Goal: Transaction & Acquisition: Purchase product/service

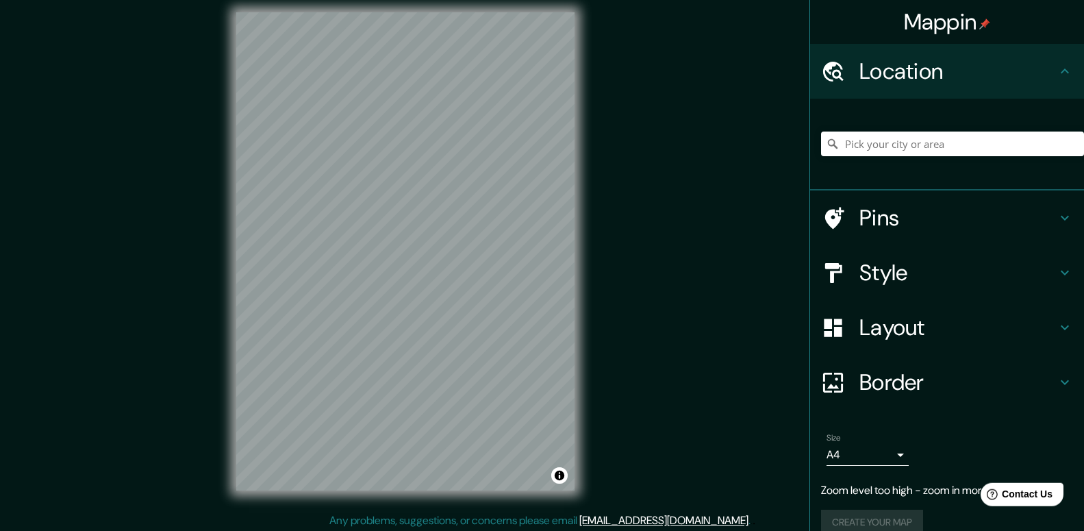
scroll to position [13, 0]
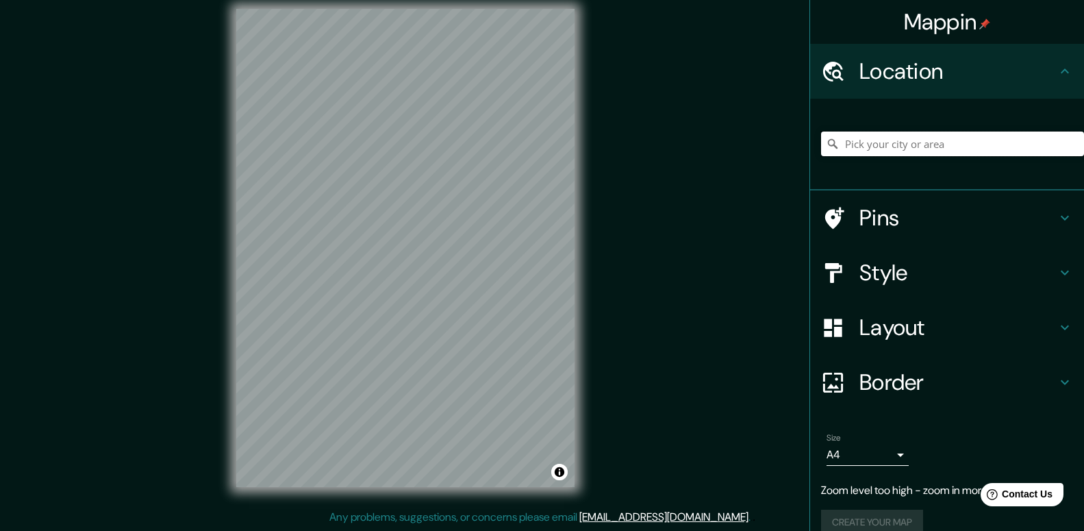
click at [895, 146] on input "Pick your city or area" at bounding box center [952, 143] width 263 height 25
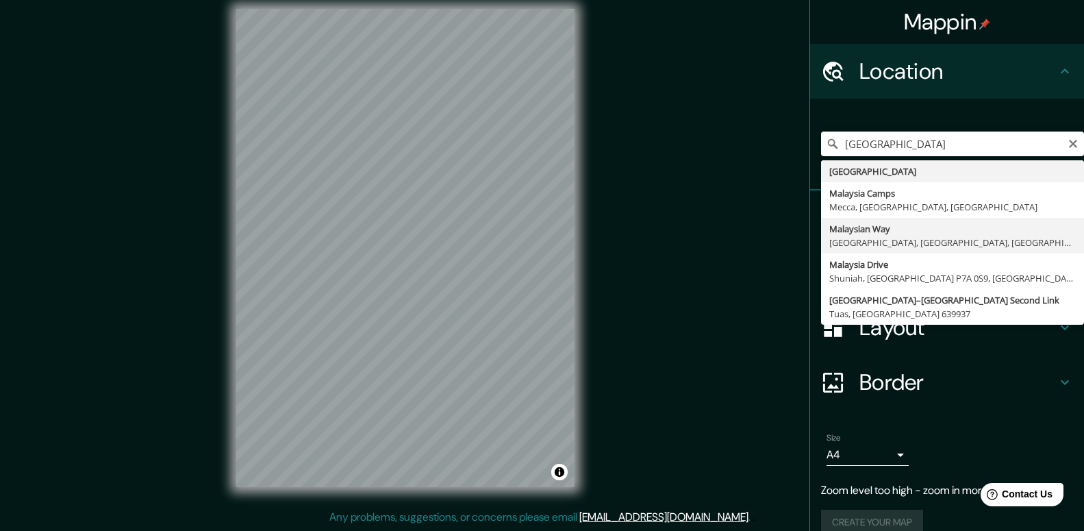
type input "[GEOGRAPHIC_DATA], [GEOGRAPHIC_DATA], [GEOGRAPHIC_DATA]"
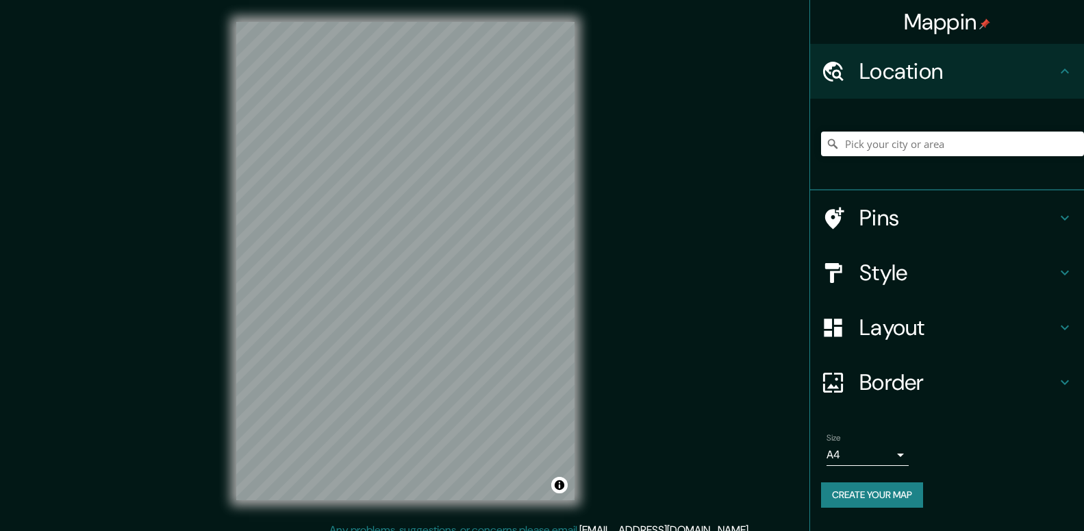
click at [946, 142] on input "Pick your city or area" at bounding box center [952, 143] width 263 height 25
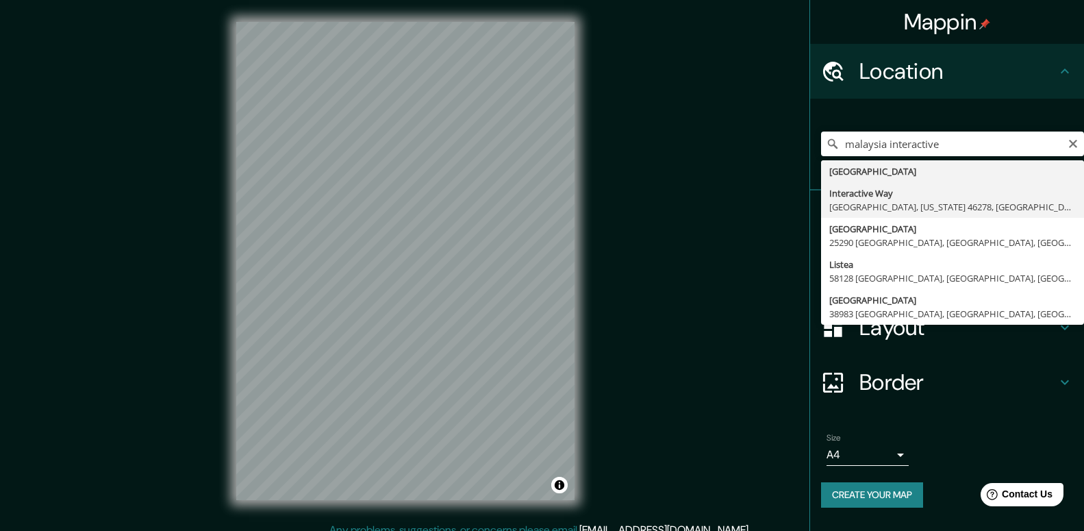
type input "Interactive Way, Indianapolis, Indiana 46278, United States"
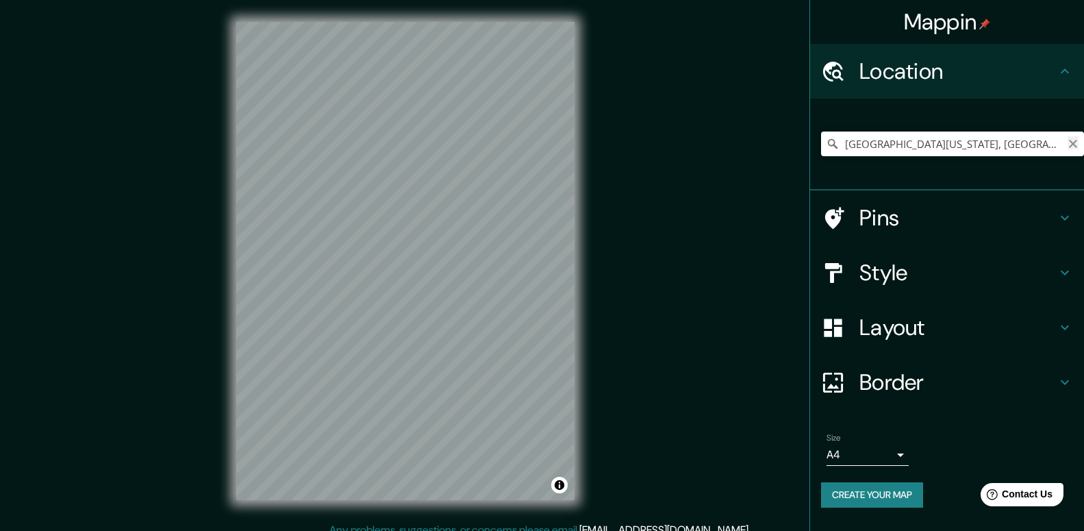
click at [1075, 144] on icon "Clear" at bounding box center [1073, 143] width 11 height 11
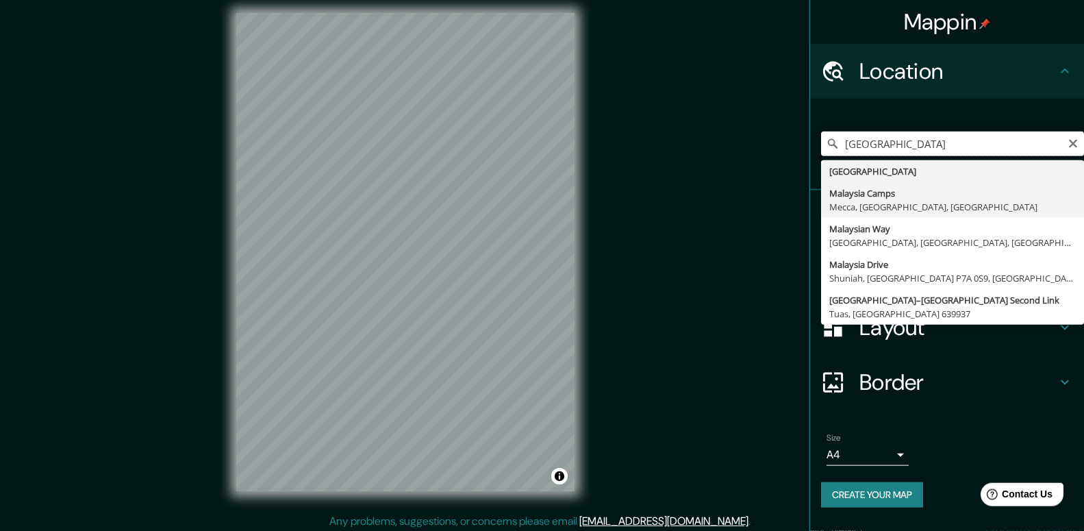
scroll to position [13, 0]
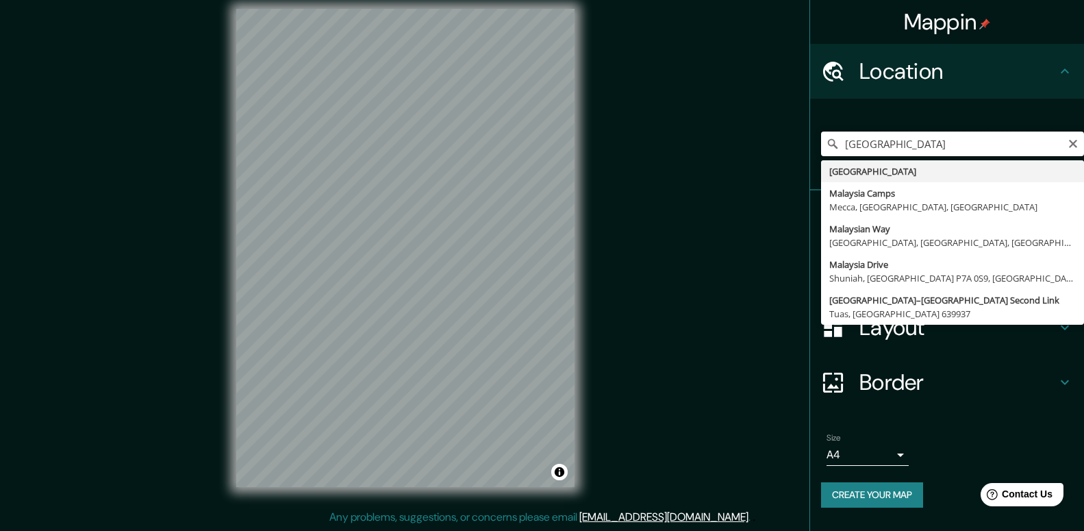
click at [975, 146] on input "[GEOGRAPHIC_DATA]" at bounding box center [952, 143] width 263 height 25
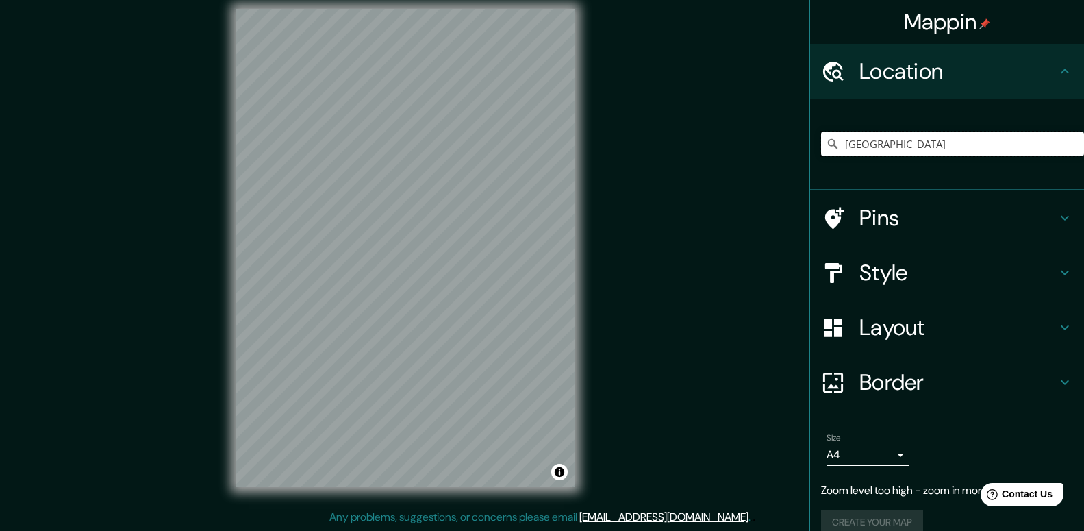
type input "[GEOGRAPHIC_DATA]"
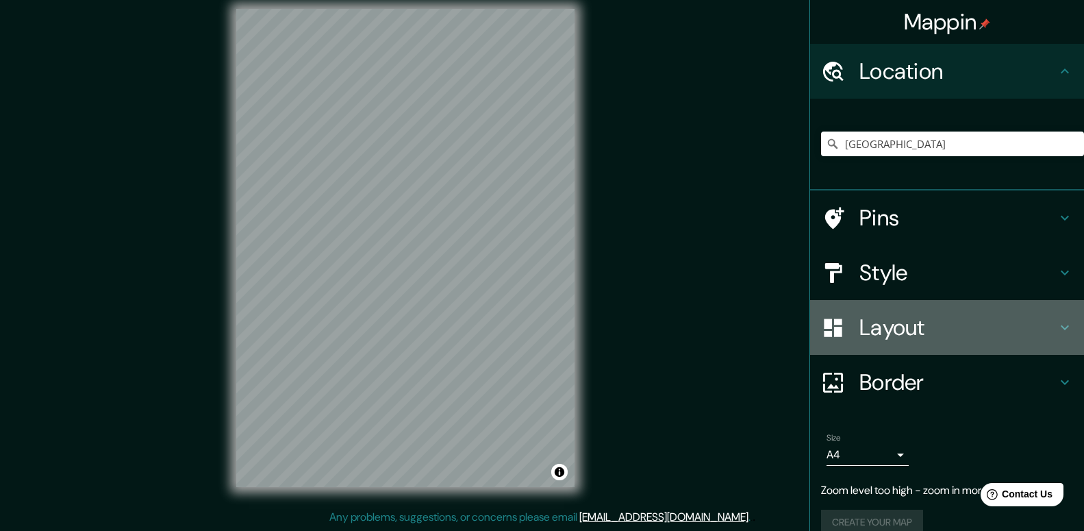
click at [940, 325] on h4 "Layout" at bounding box center [957, 327] width 197 height 27
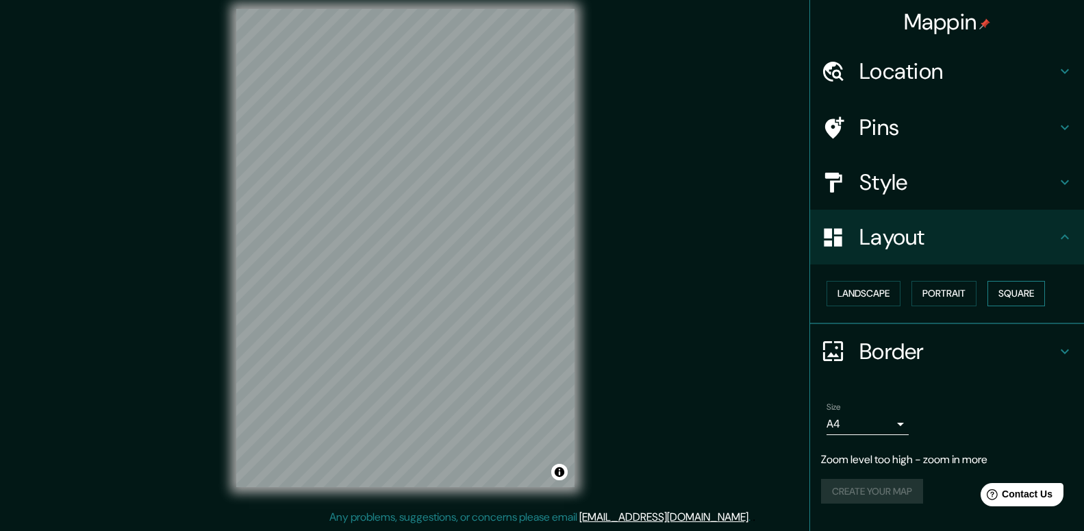
click at [1028, 297] on button "Square" at bounding box center [1017, 293] width 58 height 25
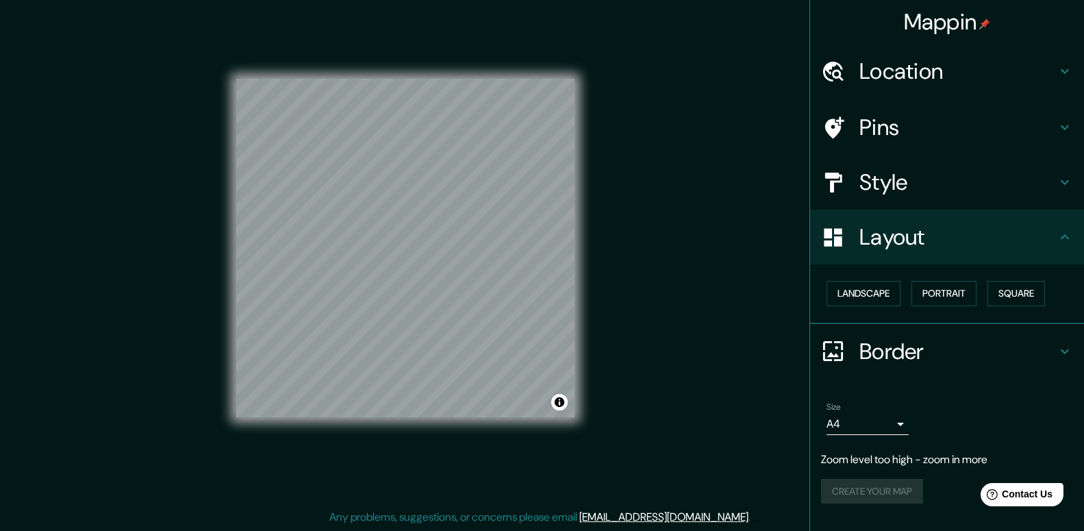
click at [916, 357] on h4 "Border" at bounding box center [957, 351] width 197 height 27
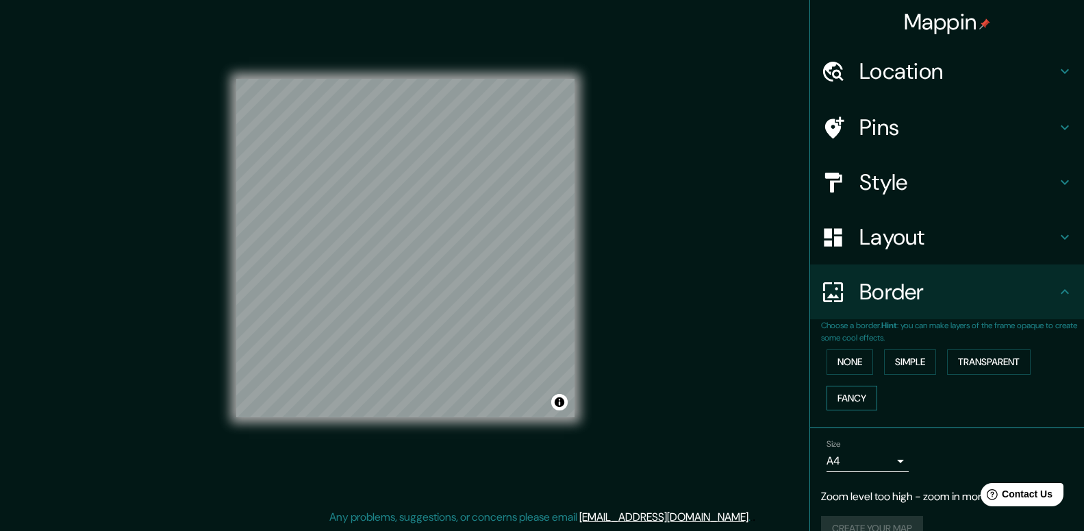
click at [853, 403] on button "Fancy" at bounding box center [852, 398] width 51 height 25
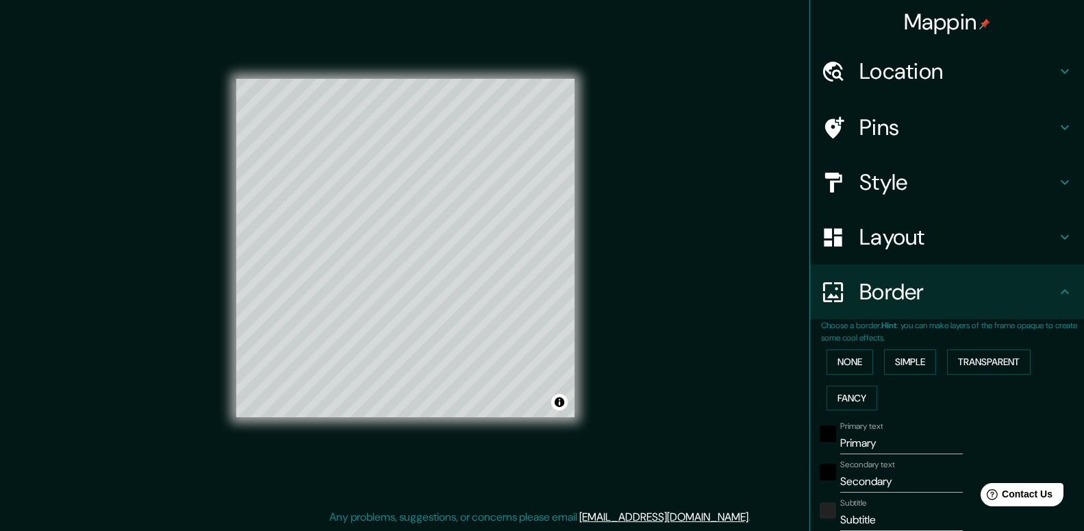
click at [891, 192] on h4 "Style" at bounding box center [957, 181] width 197 height 27
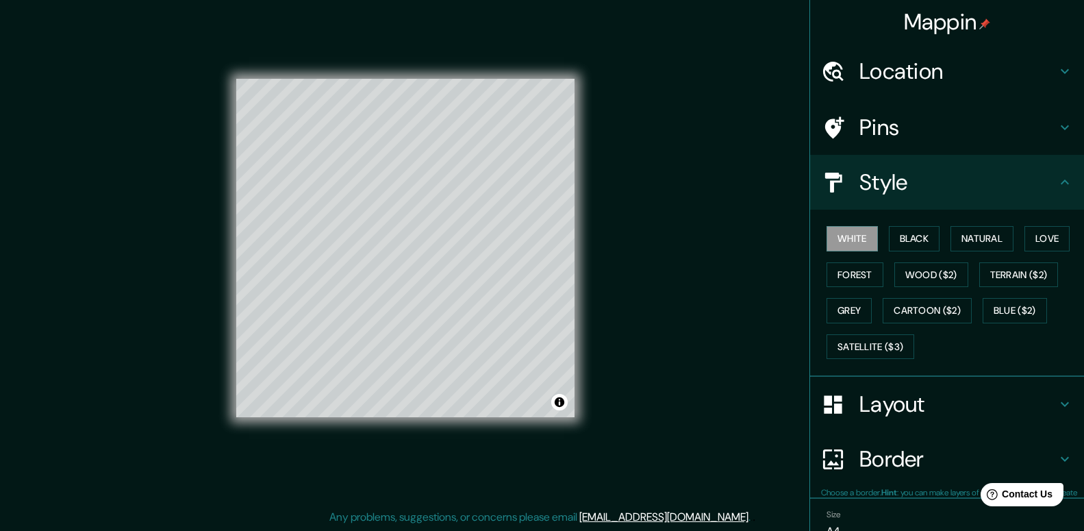
type input "198"
type input "40"
type input "20"
click at [920, 313] on button "Cartoon ($2)" at bounding box center [927, 310] width 89 height 25
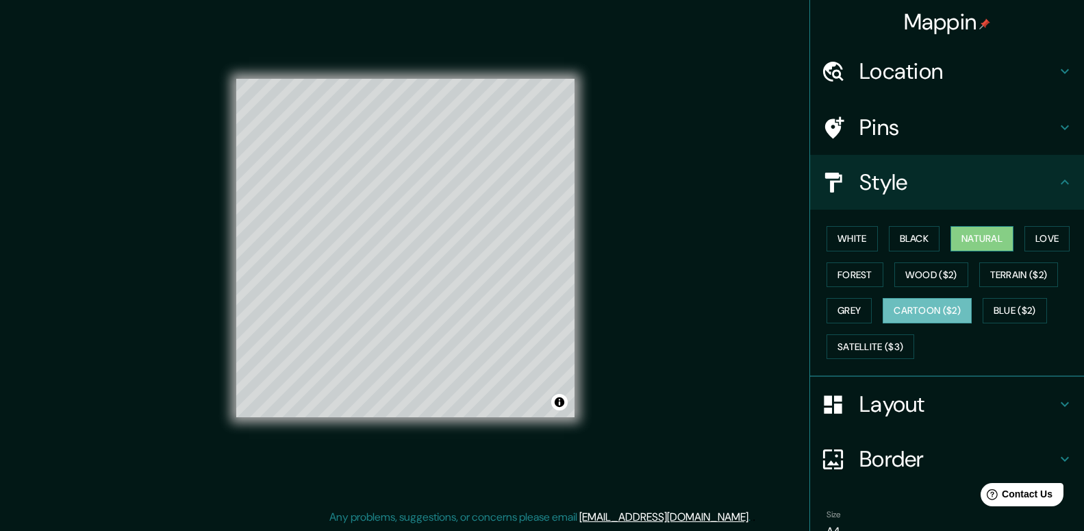
click at [990, 242] on button "Natural" at bounding box center [982, 238] width 63 height 25
click at [1055, 237] on button "Love" at bounding box center [1047, 238] width 45 height 25
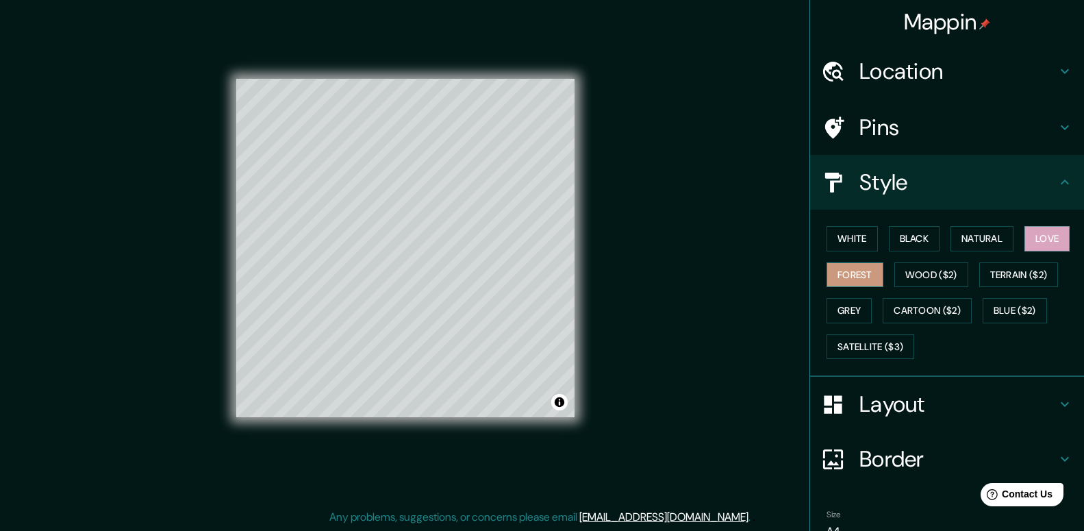
click at [845, 275] on button "Forest" at bounding box center [855, 274] width 57 height 25
click at [925, 316] on button "Cartoon ($2)" at bounding box center [927, 310] width 89 height 25
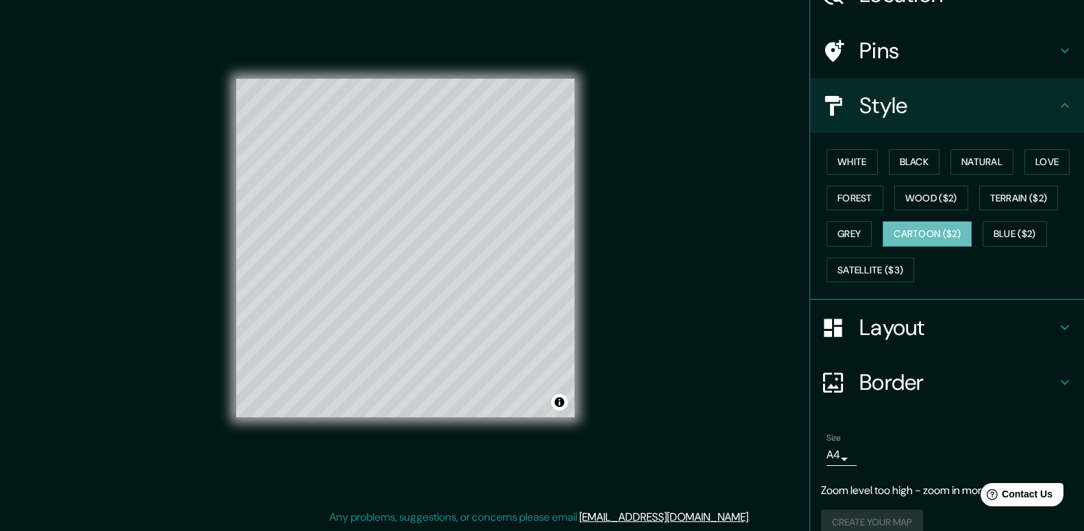
scroll to position [109, 0]
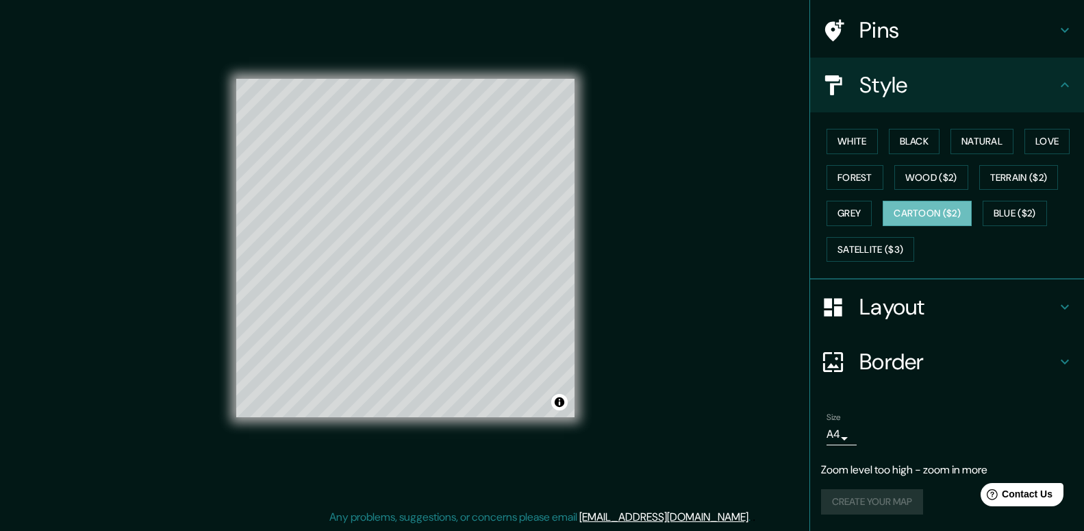
click at [1068, 305] on icon at bounding box center [1065, 307] width 8 height 5
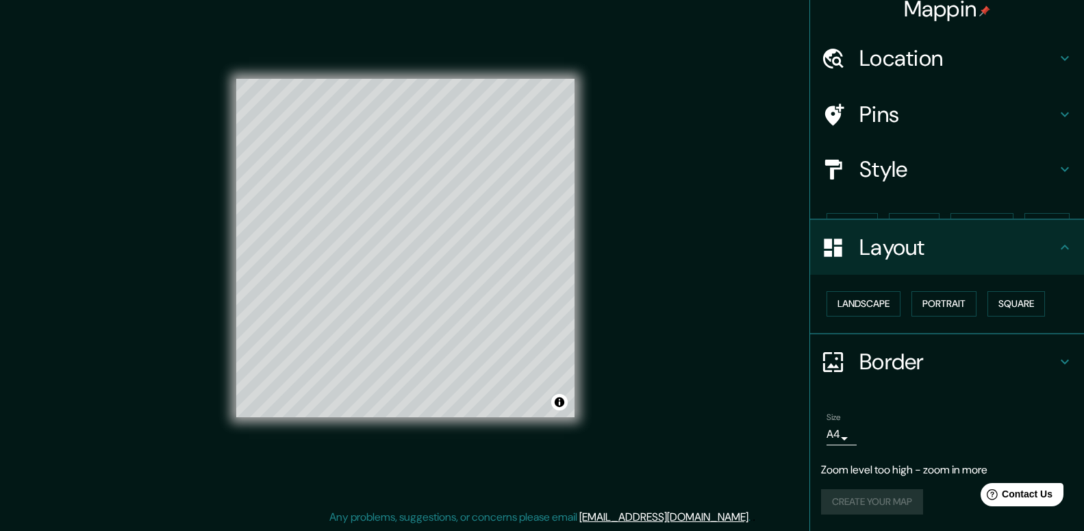
type input "198"
type input "40"
type input "20"
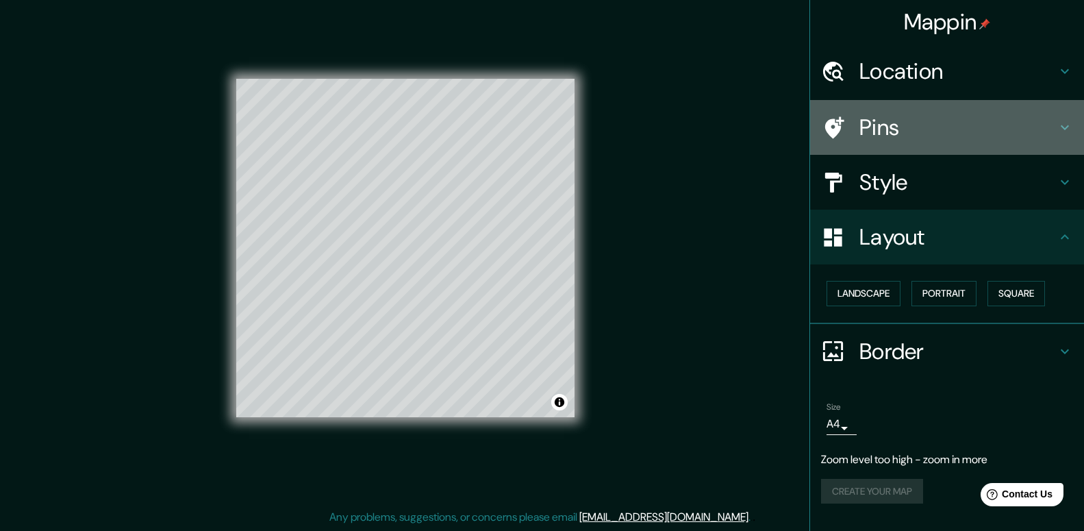
click at [894, 123] on h4 "Pins" at bounding box center [957, 127] width 197 height 27
type input "198"
type input "40"
type input "20"
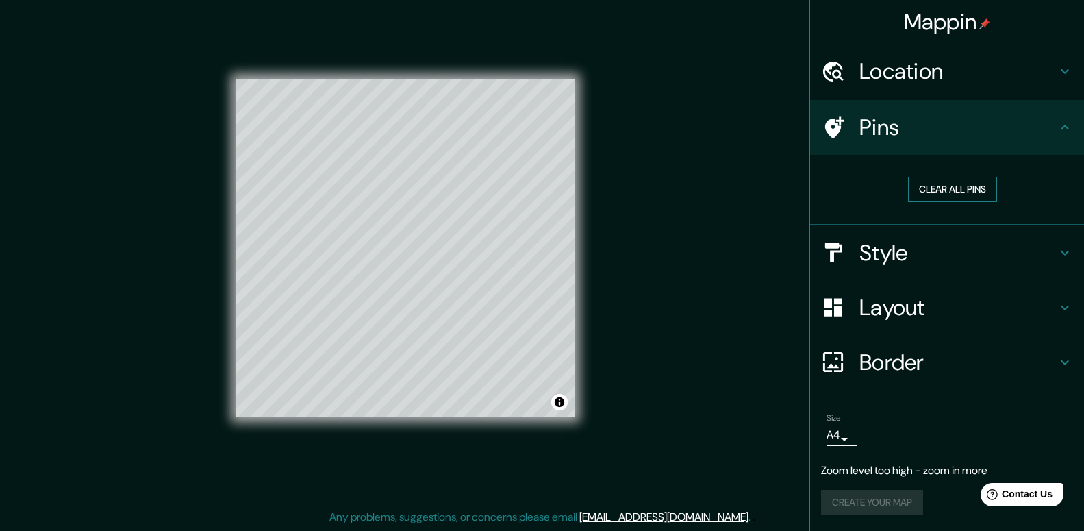
click at [939, 197] on button "Clear all pins" at bounding box center [952, 189] width 89 height 25
click at [939, 188] on button "Clear all pins" at bounding box center [952, 189] width 89 height 25
click at [934, 66] on h4 "Location" at bounding box center [957, 71] width 197 height 27
type input "198"
type input "40"
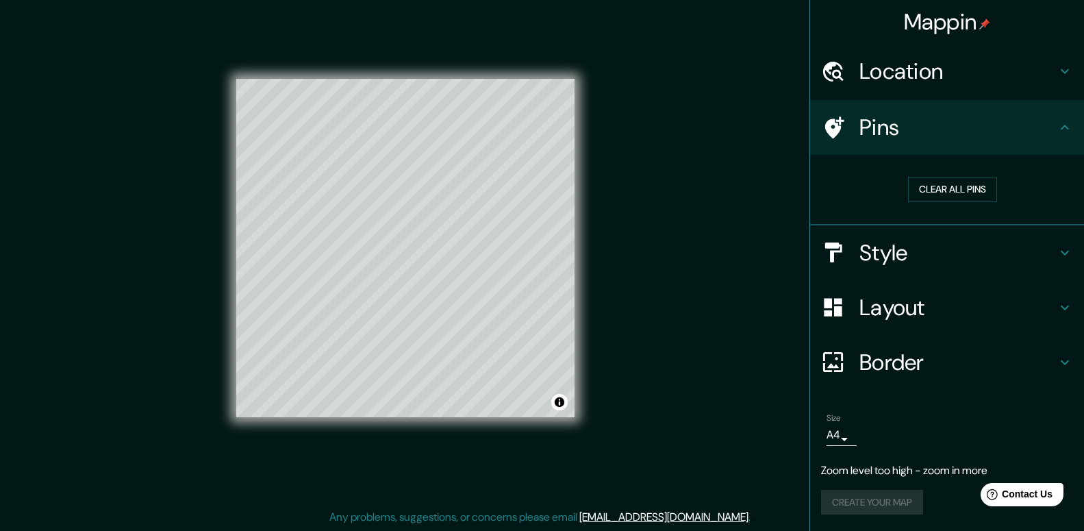
type input "40"
type input "20"
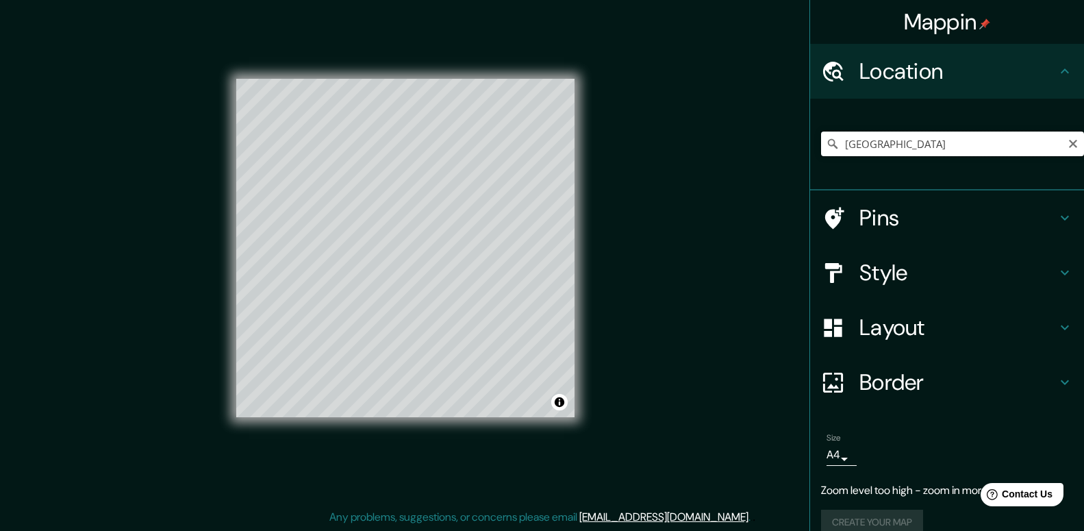
click at [931, 152] on input "[GEOGRAPHIC_DATA]" at bounding box center [952, 143] width 263 height 25
click at [945, 142] on input "[GEOGRAPHIC_DATA], [GEOGRAPHIC_DATA], [GEOGRAPHIC_DATA]" at bounding box center [952, 143] width 263 height 25
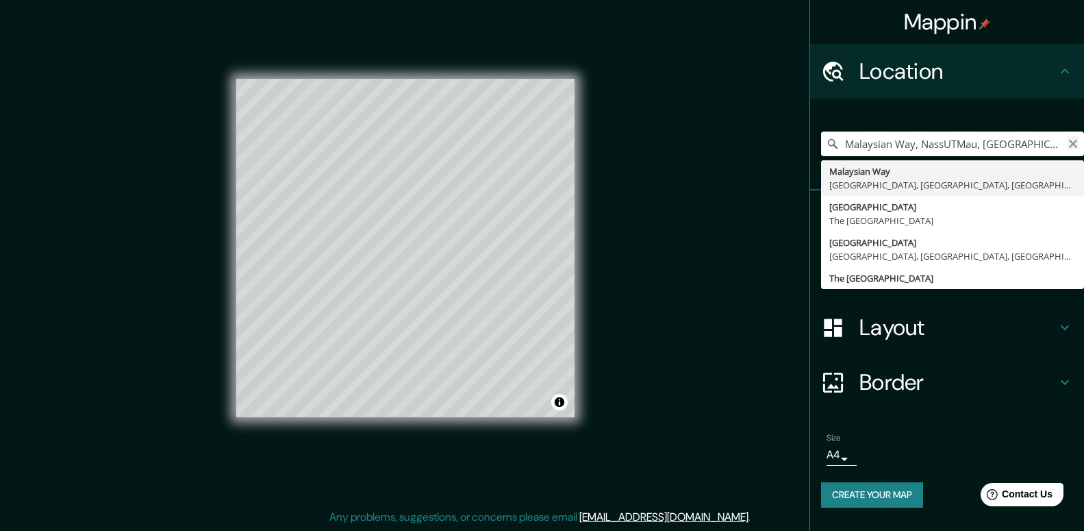
type input "Malaysian Way, NassUTMau, New Providence, The Bahamas"
click at [1077, 145] on icon "Clear" at bounding box center [1073, 143] width 11 height 11
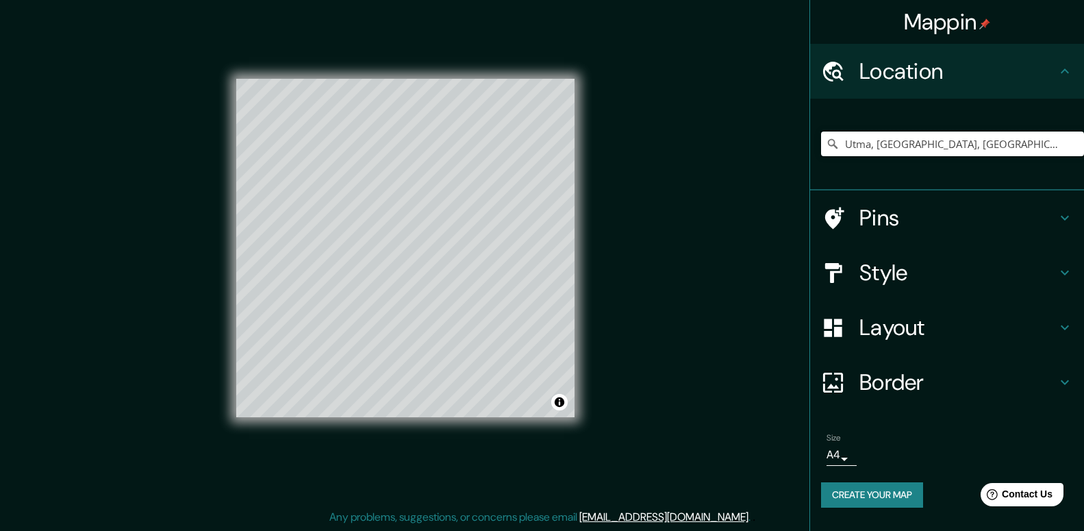
type input "Utma, Tevrizsky District, Omsk, Russia"
